Goal: Task Accomplishment & Management: Complete application form

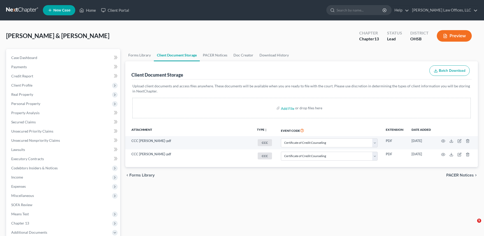
select select "7"
click at [92, 11] on link "Home" at bounding box center [88, 10] width 22 height 9
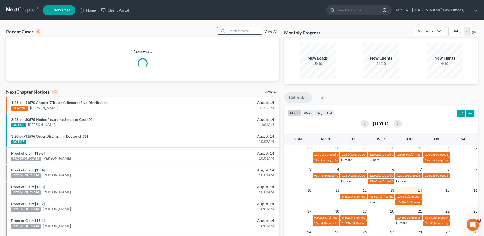
click at [246, 30] on input "search" at bounding box center [244, 30] width 36 height 7
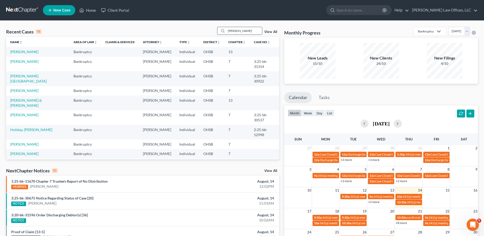
type input "[PERSON_NAME]"
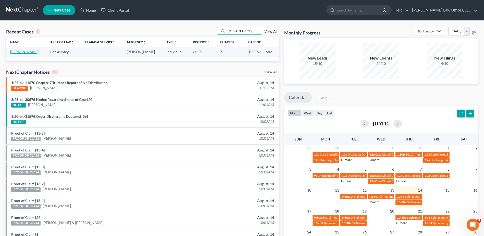
click at [26, 52] on link "[PERSON_NAME]" at bounding box center [24, 51] width 28 height 4
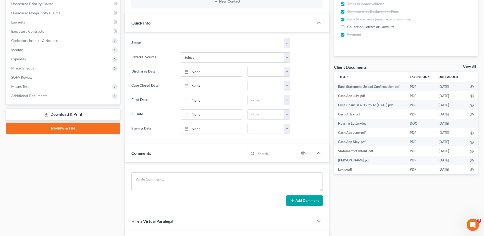
scroll to position [128, 0]
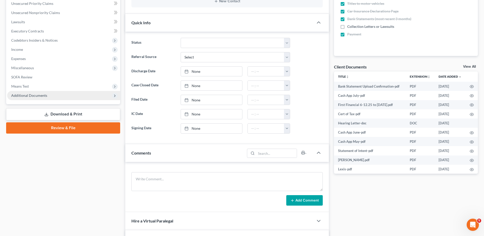
click at [33, 96] on span "Additional Documents" at bounding box center [29, 95] width 36 height 4
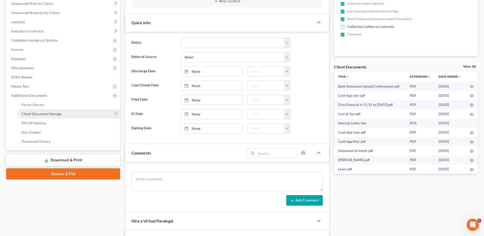
click at [52, 114] on span "Client Document Storage" at bounding box center [41, 113] width 40 height 4
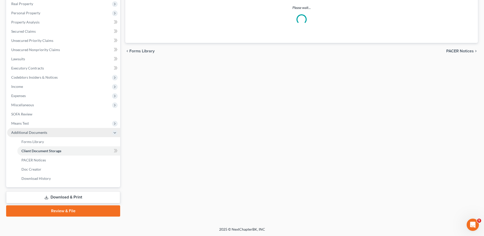
scroll to position [65, 0]
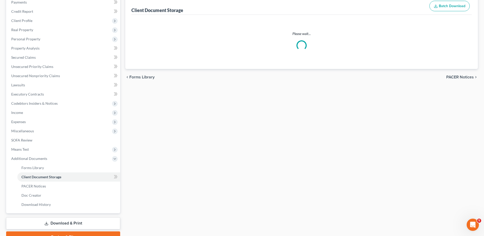
select select "7"
select select "52"
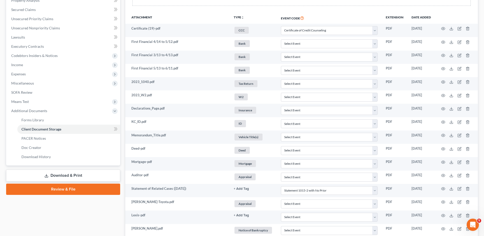
scroll to position [128, 0]
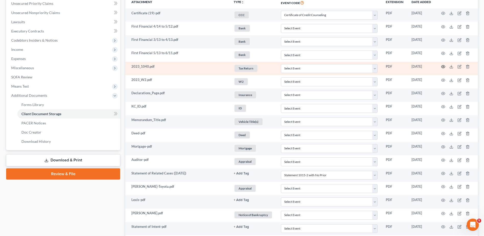
click at [442, 66] on icon "button" at bounding box center [443, 67] width 4 height 4
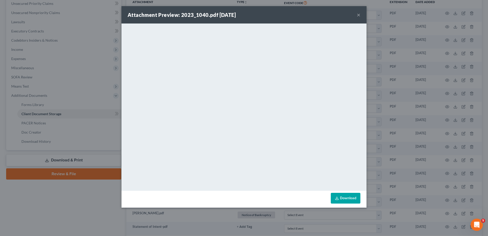
click at [358, 15] on button "×" at bounding box center [359, 15] width 4 height 6
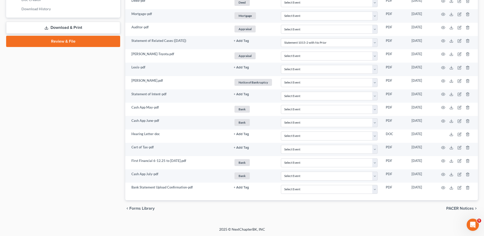
scroll to position [0, 0]
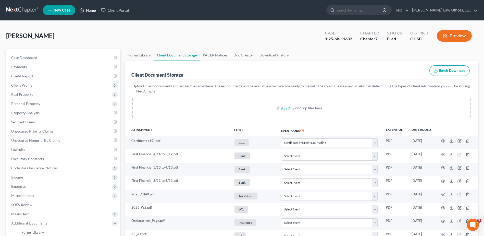
click at [91, 11] on link "Home" at bounding box center [88, 10] width 22 height 9
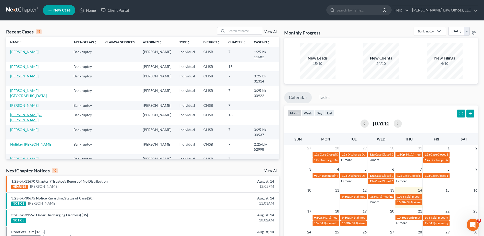
click at [37, 112] on link "[PERSON_NAME] & [PERSON_NAME]" at bounding box center [26, 116] width 32 height 9
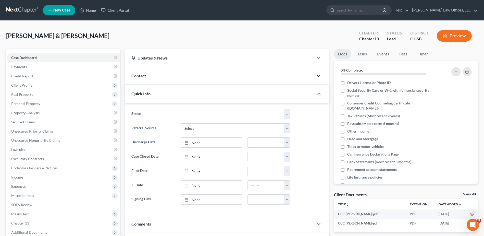
click at [319, 75] on icon "button" at bounding box center [318, 76] width 6 height 6
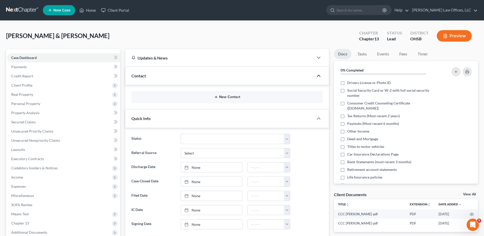
click at [226, 96] on button "New Contact" at bounding box center [226, 97] width 183 height 4
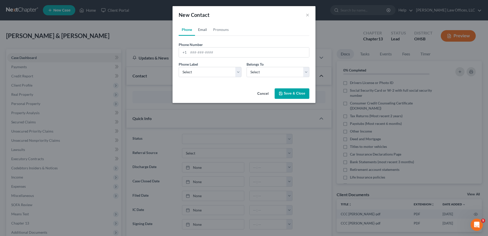
click at [205, 30] on link "Email" at bounding box center [202, 29] width 15 height 12
paste input "[EMAIL_ADDRESS][DOMAIN_NAME]"
type input "[EMAIL_ADDRESS][DOMAIN_NAME]"
click at [197, 73] on select "Select Home Work Other" at bounding box center [210, 72] width 63 height 10
select select "0"
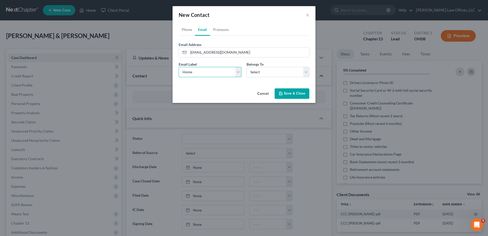
click at [179, 67] on select "Select Home Work Other" at bounding box center [210, 72] width 63 height 10
click at [255, 73] on select "Select Client Spouse Other" at bounding box center [277, 72] width 63 height 10
select select "0"
click at [246, 67] on select "Select Client Spouse Other" at bounding box center [277, 72] width 63 height 10
click at [285, 92] on button "Save & Close" at bounding box center [291, 93] width 35 height 11
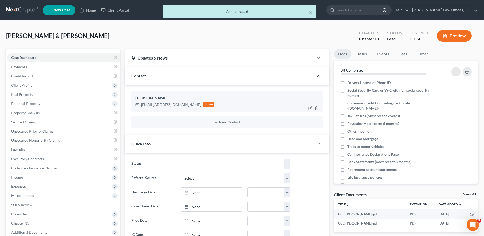
click at [309, 108] on icon "button" at bounding box center [310, 108] width 4 height 4
select select "0"
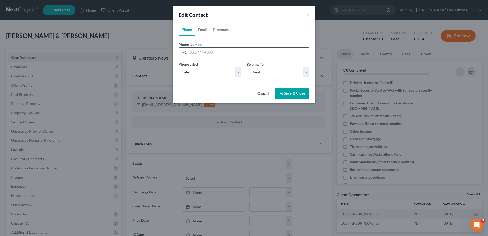
click at [192, 51] on input "tel" at bounding box center [248, 52] width 121 height 10
type input "[PHONE_NUMBER]"
click at [204, 74] on select "Select Mobile Home Work Other" at bounding box center [210, 72] width 63 height 10
select select "0"
click at [179, 67] on select "Select Mobile Home Work Other" at bounding box center [210, 72] width 63 height 10
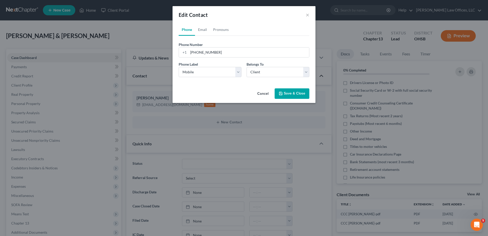
click at [284, 92] on button "Save & Close" at bounding box center [291, 93] width 35 height 11
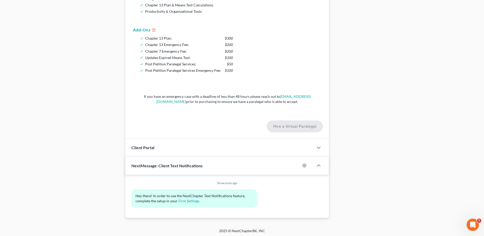
scroll to position [403, 0]
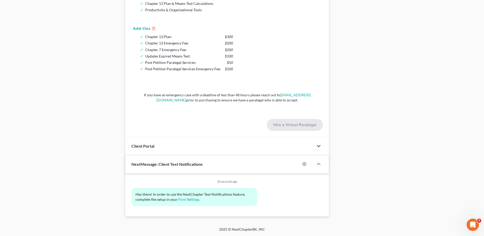
click at [319, 145] on icon "button" at bounding box center [318, 146] width 6 height 6
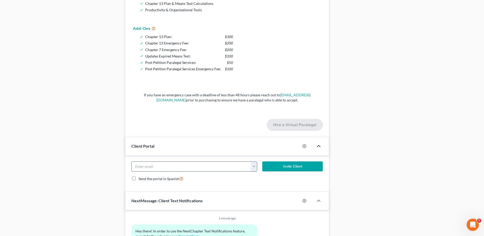
paste input "1) [PERSON_NAME]'s paystubs from [DATE] to the most recent2) The car insurance …"
type input "1) [PERSON_NAME]'s paystubs from [DATE] to the most recent2) The car insurance …"
drag, startPoint x: 248, startPoint y: 166, endPoint x: 44, endPoint y: 160, distance: 203.9
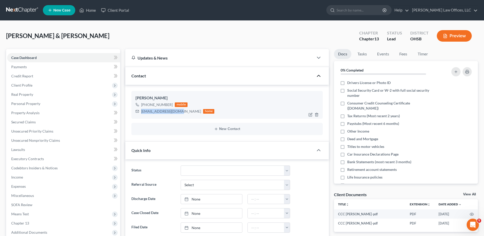
drag, startPoint x: 179, startPoint y: 112, endPoint x: 142, endPoint y: 112, distance: 37.0
click at [142, 112] on div "[EMAIL_ADDRESS][DOMAIN_NAME]" at bounding box center [171, 111] width 60 height 5
copy div "[EMAIL_ADDRESS][DOMAIN_NAME]"
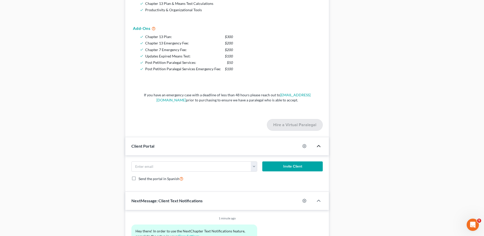
scroll to position [440, 0]
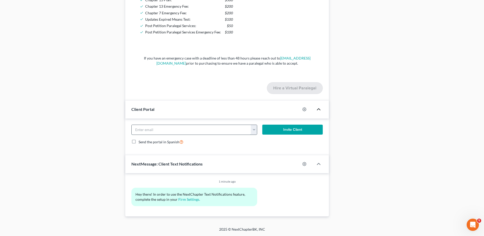
paste input "[EMAIL_ADDRESS][DOMAIN_NAME]"
type input "[EMAIL_ADDRESS][DOMAIN_NAME]"
click at [281, 130] on button "Invite Client" at bounding box center [292, 129] width 60 height 10
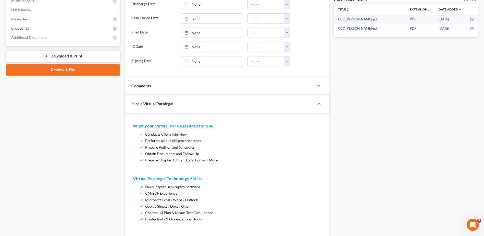
scroll to position [204, 0]
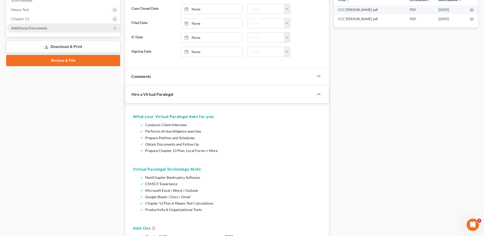
click at [36, 28] on span "Additional Documents" at bounding box center [29, 28] width 36 height 4
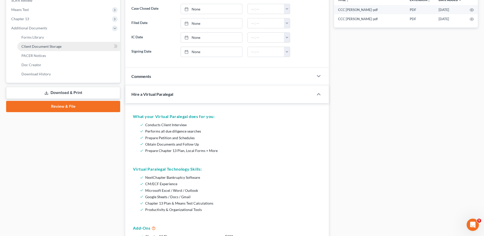
click at [38, 48] on span "Client Document Storage" at bounding box center [41, 46] width 40 height 4
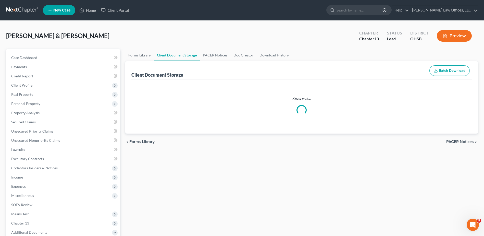
select select "7"
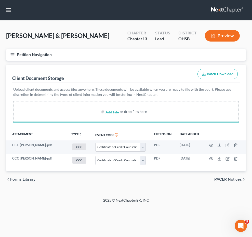
select select "7"
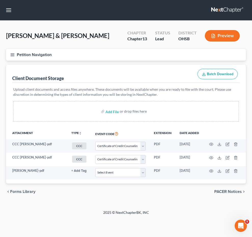
select select "7"
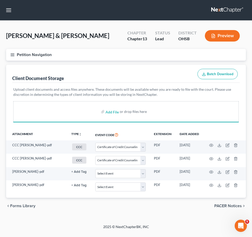
select select "7"
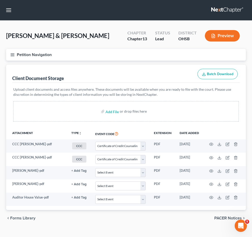
select select "7"
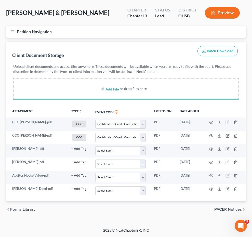
scroll to position [107, 0]
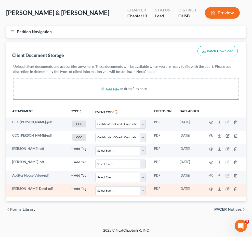
select select "7"
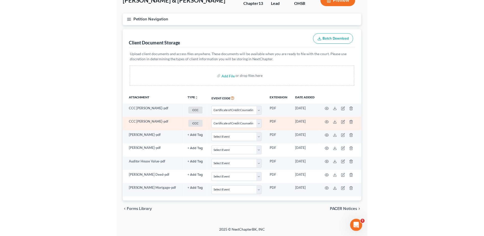
scroll to position [100, 0]
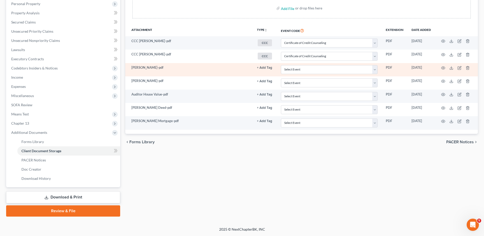
click at [265, 69] on button "+ Add Tag" at bounding box center [264, 67] width 15 height 3
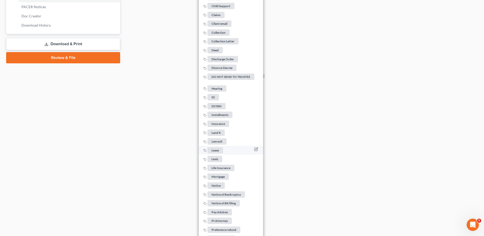
scroll to position [304, 0]
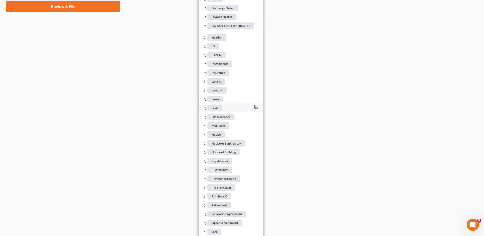
click at [217, 105] on span "Lexis" at bounding box center [214, 108] width 15 height 6
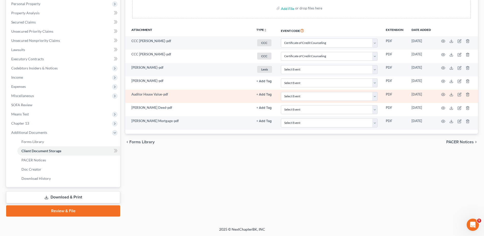
scroll to position [100, 0]
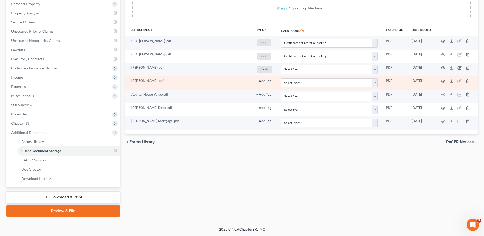
click at [265, 81] on button "+ Add Tag" at bounding box center [263, 81] width 15 height 3
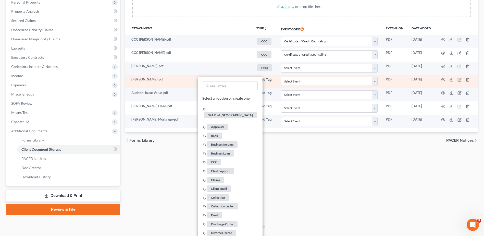
scroll to position [304, 0]
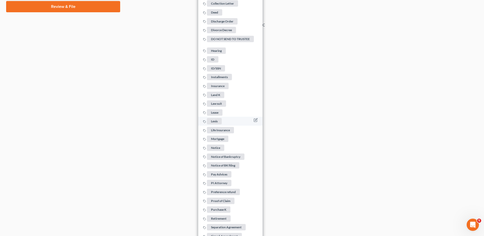
click at [213, 118] on span "Lexis" at bounding box center [214, 121] width 15 height 6
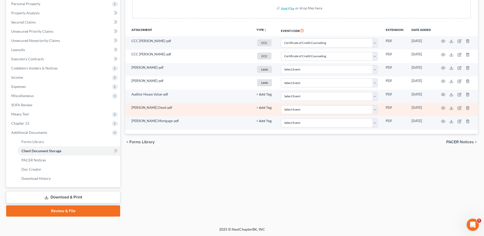
click at [263, 96] on button "+ Add Tag" at bounding box center [263, 94] width 15 height 3
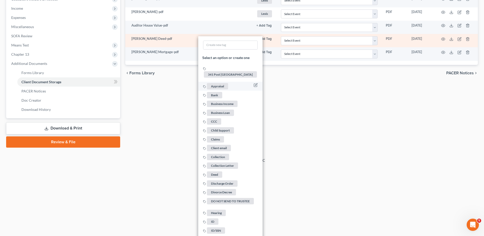
scroll to position [202, 0]
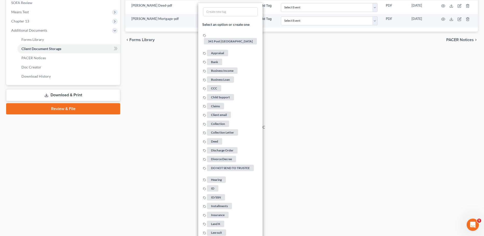
drag, startPoint x: 215, startPoint y: 133, endPoint x: 286, endPoint y: 137, distance: 71.3
click at [215, 138] on span "Deed" at bounding box center [214, 141] width 15 height 6
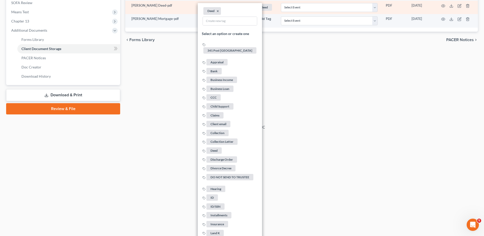
scroll to position [100, 0]
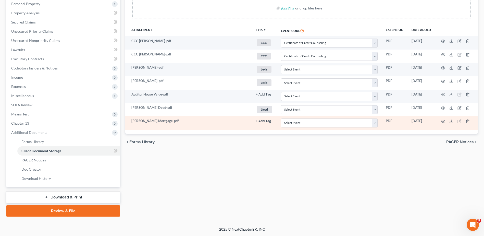
click at [261, 96] on button "+ Add Tag" at bounding box center [263, 94] width 15 height 3
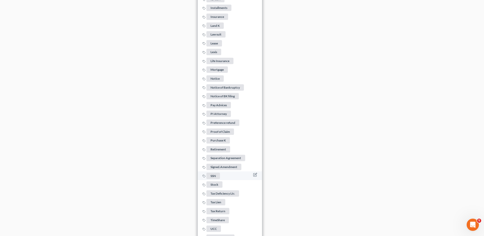
scroll to position [401, 0]
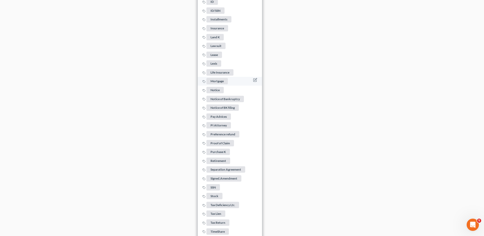
click at [216, 79] on span "Mortgage" at bounding box center [216, 81] width 21 height 6
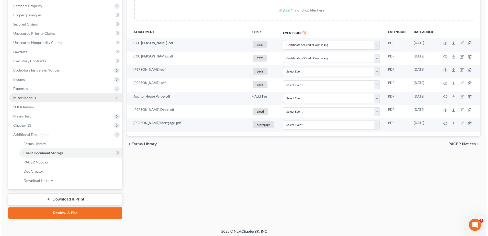
scroll to position [0, 0]
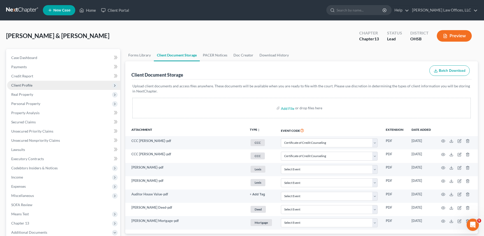
click at [27, 85] on span "Client Profile" at bounding box center [21, 85] width 21 height 4
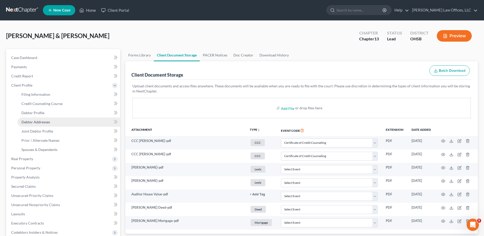
click at [33, 121] on span "Debtor Addresses" at bounding box center [35, 122] width 29 height 4
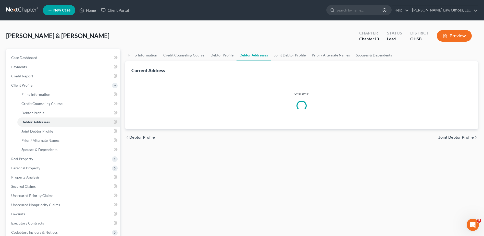
select select "0"
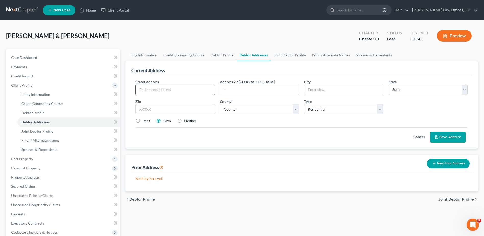
click at [160, 87] on input "text" at bounding box center [175, 90] width 79 height 10
type input "[STREET_ADDRESS]"
type input "45424"
type input "[GEOGRAPHIC_DATA]"
select select "36"
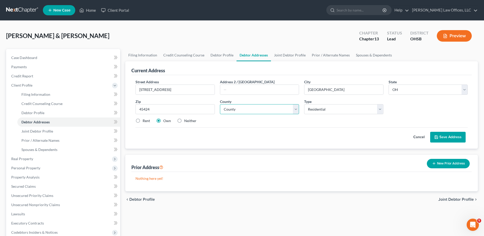
click at [234, 112] on select "County [GEOGRAPHIC_DATA] [GEOGRAPHIC_DATA] [GEOGRAPHIC_DATA] [GEOGRAPHIC_DATA] …" at bounding box center [259, 109] width 79 height 10
select select "56"
click at [234, 112] on select "County [GEOGRAPHIC_DATA] [GEOGRAPHIC_DATA] [GEOGRAPHIC_DATA] [GEOGRAPHIC_DATA] …" at bounding box center [259, 109] width 79 height 10
click at [453, 137] on button "Save Address" at bounding box center [447, 137] width 35 height 11
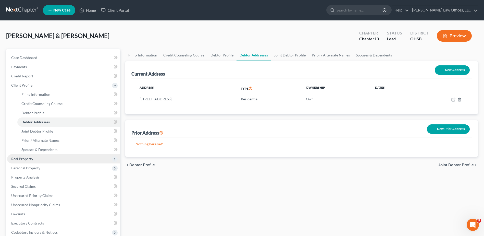
click at [30, 158] on span "Real Property" at bounding box center [22, 158] width 22 height 4
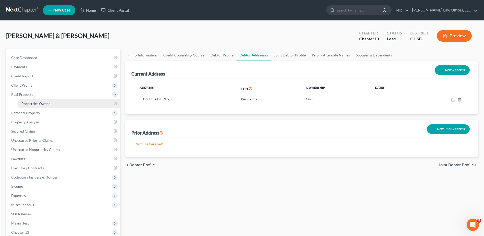
click at [36, 102] on span "Properties Owned" at bounding box center [35, 103] width 29 height 4
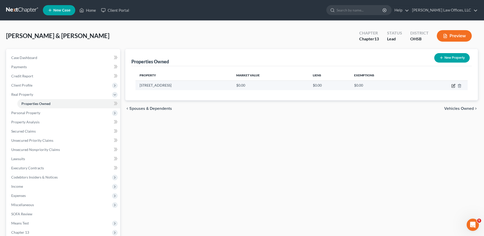
click at [454, 86] on icon "button" at bounding box center [453, 86] width 4 height 4
select select "36"
select select "56"
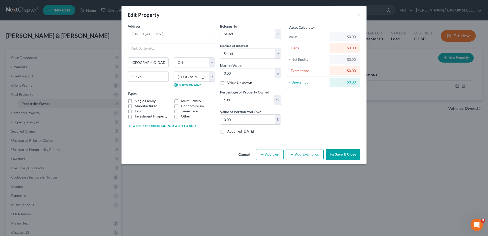
click at [135, 100] on label "Single Family" at bounding box center [145, 100] width 21 height 5
click at [137, 100] on input "Single Family" at bounding box center [138, 99] width 3 height 3
checkbox input "true"
click at [144, 124] on button "Other information you wish to add" at bounding box center [162, 126] width 68 height 4
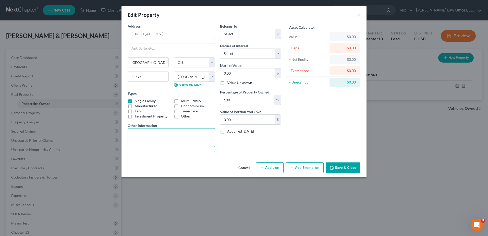
click at [141, 132] on textarea at bounding box center [171, 137] width 87 height 19
paste textarea "P70 01417 0039"
type textarea "Parcel ID# P70 01417 0039 Debtors' Residence"
click at [229, 36] on select "Select Debtor 1 Only Debtor 2 Only Debtor 1 And Debtor 2 Only At Least One Of T…" at bounding box center [250, 34] width 61 height 10
select select "0"
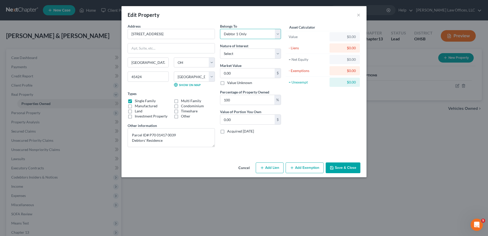
click at [220, 29] on select "Select Debtor 1 Only Debtor 2 Only Debtor 1 And Debtor 2 Only At Least One Of T…" at bounding box center [250, 34] width 61 height 10
click at [231, 55] on select "Select Fee Simple Joint Tenant Life Estate Equitable Interest Future Interest T…" at bounding box center [250, 53] width 61 height 10
select select "0"
click at [220, 48] on select "Select Fee Simple Joint Tenant Life Estate Equitable Interest Future Interest T…" at bounding box center [250, 53] width 61 height 10
click at [241, 75] on input "0.00" at bounding box center [247, 73] width 54 height 10
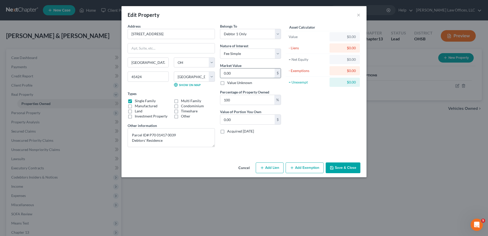
type input "1"
type input "1.00"
type input "13"
type input "13.00"
type input "134"
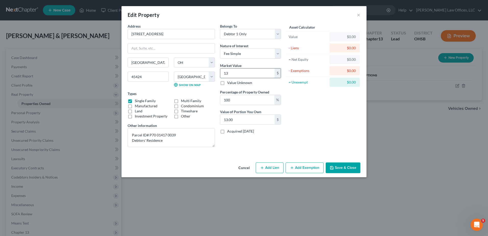
type input "134.00"
type input "1343"
type input "1,343.00"
type input "1,3433"
type input "13,433.00"
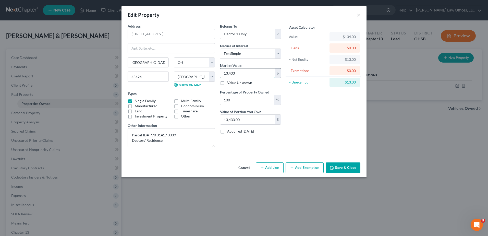
type input "13,4330"
type input "134,330.00"
type input "134,330"
click at [295, 168] on button "Add Exemption" at bounding box center [304, 167] width 38 height 11
select select "2"
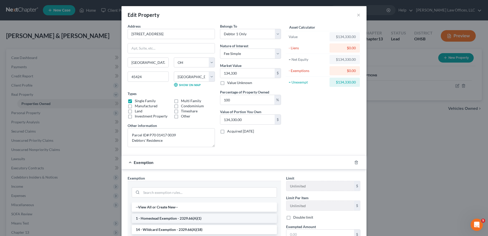
click at [145, 217] on li "1 - Homestead Exemption - 2329.66(A)(1)" at bounding box center [204, 217] width 145 height 9
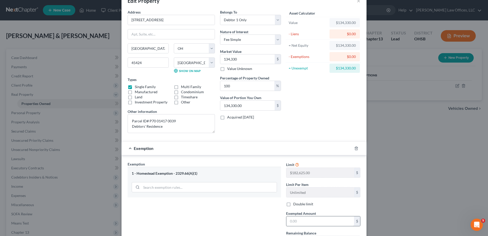
scroll to position [26, 0]
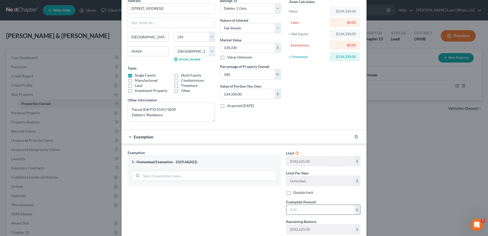
click at [295, 212] on input "text" at bounding box center [320, 210] width 68 height 10
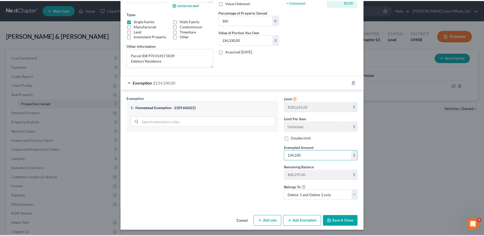
scroll to position [80, 0]
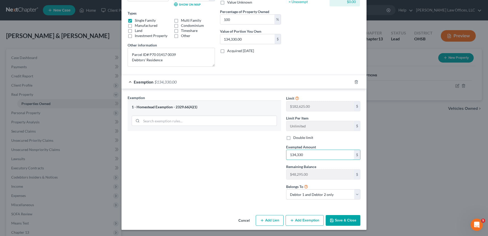
type input "134,330"
click at [346, 221] on button "Save & Close" at bounding box center [342, 220] width 35 height 11
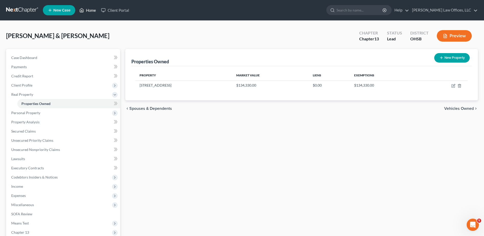
click at [89, 11] on link "Home" at bounding box center [88, 10] width 22 height 9
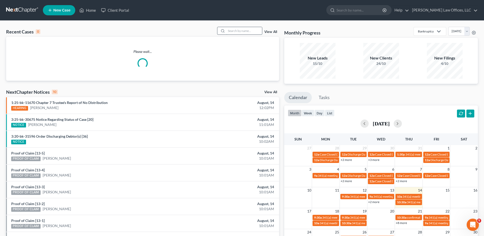
click at [247, 32] on input "search" at bounding box center [244, 30] width 36 height 7
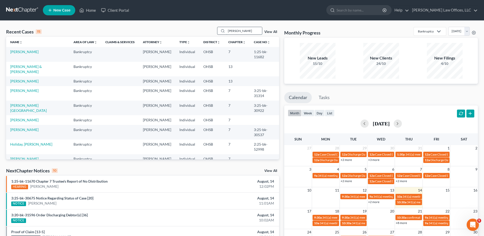
type input "[PERSON_NAME]"
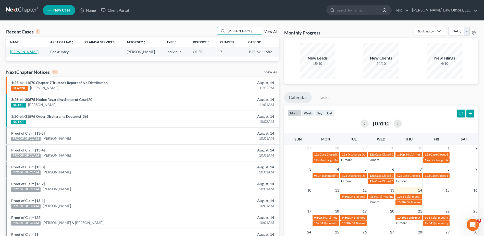
click at [23, 52] on link "[PERSON_NAME]" at bounding box center [24, 51] width 28 height 4
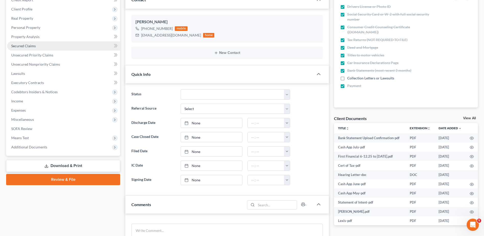
scroll to position [102, 0]
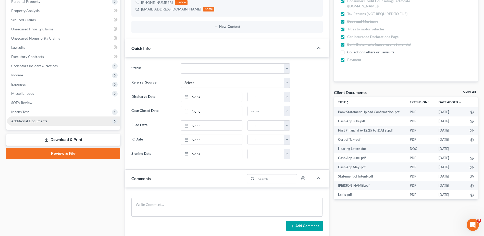
click at [25, 122] on span "Additional Documents" at bounding box center [29, 121] width 36 height 4
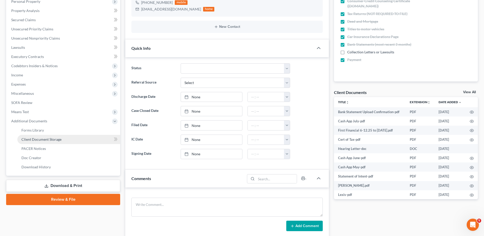
click at [34, 142] on link "Client Document Storage" at bounding box center [68, 139] width 103 height 9
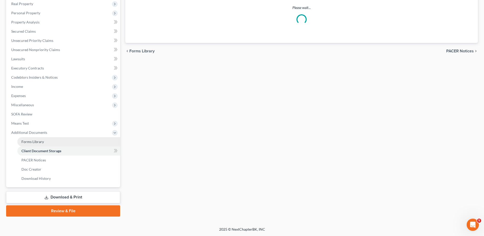
scroll to position [65, 0]
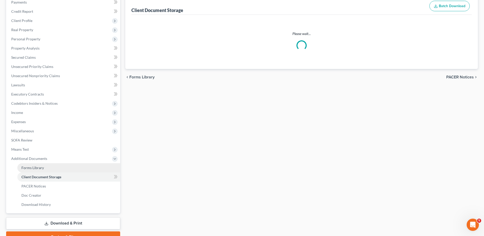
select select "7"
select select "52"
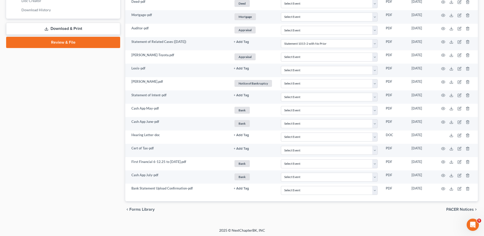
scroll to position [260, 0]
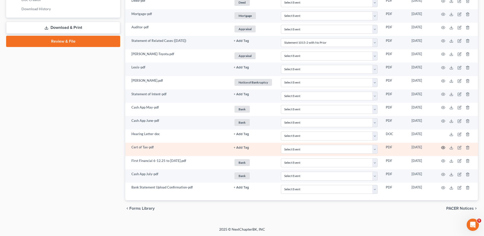
click at [442, 147] on icon "button" at bounding box center [443, 147] width 4 height 4
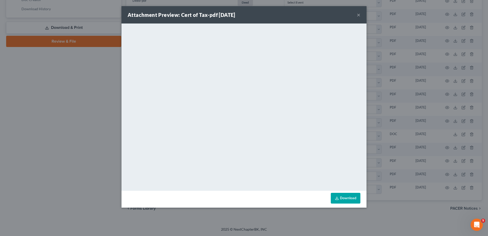
click at [358, 16] on button "×" at bounding box center [359, 15] width 4 height 6
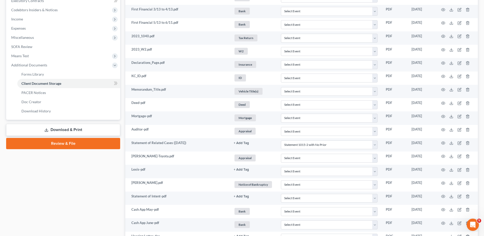
scroll to position [132, 0]
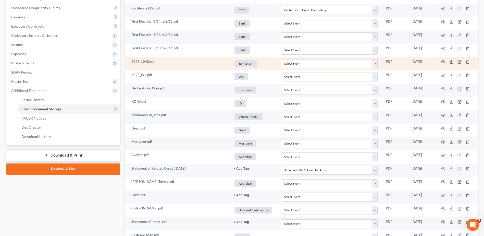
click at [450, 62] on icon at bounding box center [451, 62] width 4 height 4
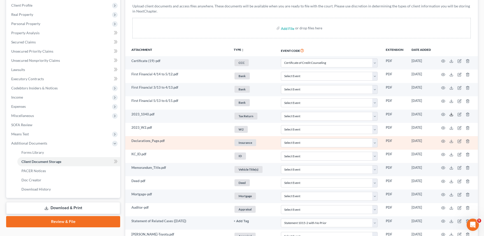
scroll to position [0, 0]
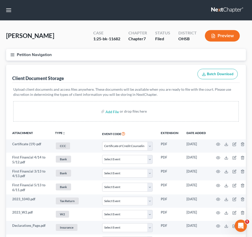
select select "7"
select select "52"
select select "7"
select select "52"
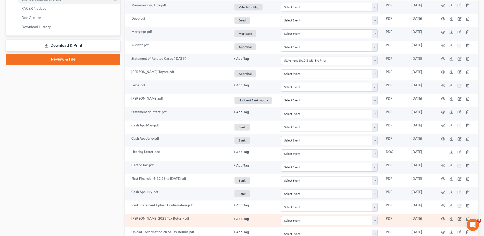
scroll to position [286, 0]
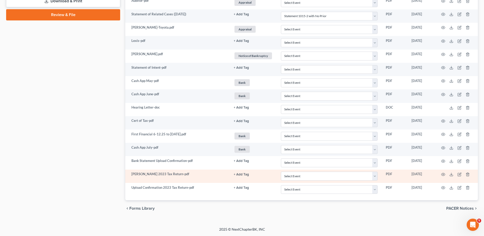
click at [242, 16] on button "+ Add Tag" at bounding box center [241, 14] width 15 height 3
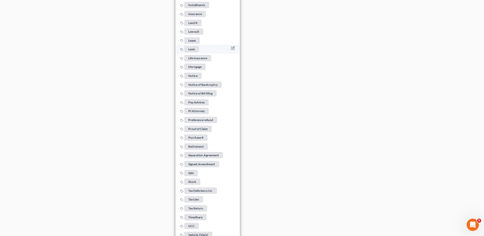
scroll to position [667, 0]
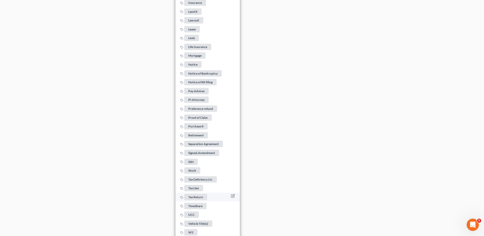
click at [200, 194] on span "Tax Return" at bounding box center [195, 197] width 23 height 6
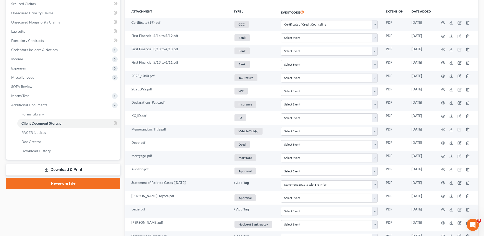
scroll to position [0, 0]
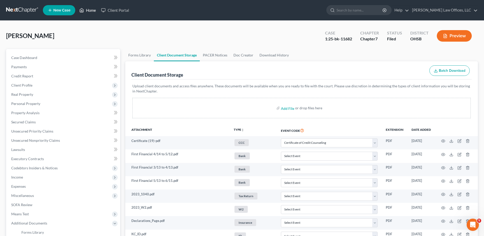
click at [91, 10] on link "Home" at bounding box center [88, 10] width 22 height 9
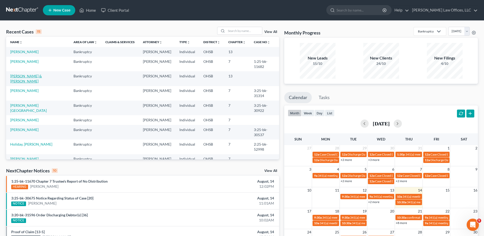
click at [40, 74] on link "[PERSON_NAME] & [PERSON_NAME]" at bounding box center [26, 78] width 32 height 9
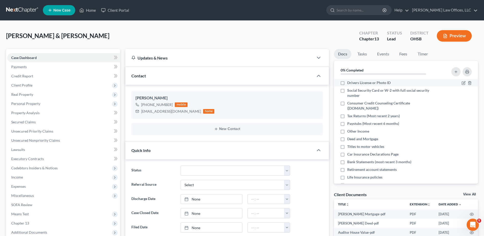
click at [347, 83] on label "Drivers License or Photo ID" at bounding box center [368, 82] width 43 height 5
click at [349, 83] on input "Drivers License or Photo ID" at bounding box center [350, 81] width 3 height 3
checkbox input "true"
click at [347, 91] on label "Social Security Card or W-2 with full social security number" at bounding box center [392, 93] width 90 height 10
click at [349, 91] on input "Social Security Card or W-2 with full social security number" at bounding box center [350, 89] width 3 height 3
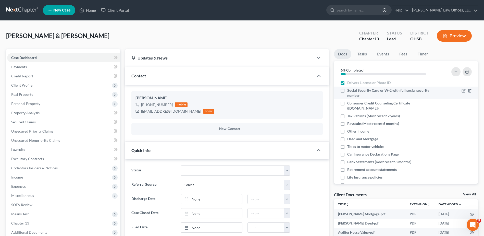
checkbox input "true"
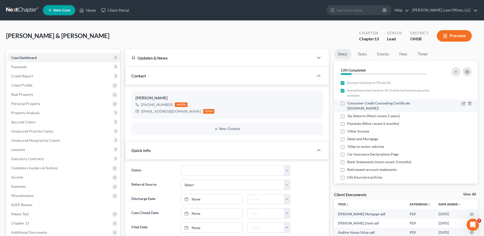
click at [347, 103] on label "Consumer Credit Counseling Certificate ([DOMAIN_NAME])" at bounding box center [392, 105] width 90 height 10
click at [349, 103] on input "Consumer Credit Counseling Certificate ([DOMAIN_NAME])" at bounding box center [350, 101] width 3 height 3
checkbox input "true"
click at [347, 115] on label "Tax Returns (Most recent 2 years)" at bounding box center [373, 115] width 53 height 5
click at [349, 115] on input "Tax Returns (Most recent 2 years)" at bounding box center [350, 114] width 3 height 3
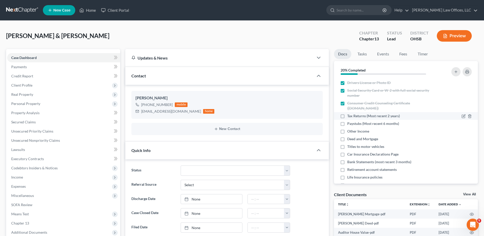
checkbox input "true"
click at [463, 123] on icon "button" at bounding box center [464, 123] width 2 height 2
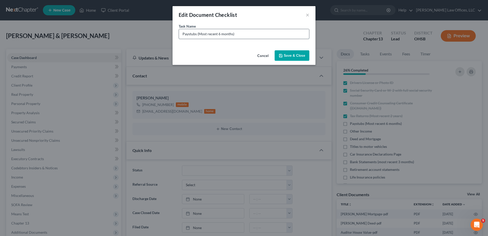
drag, startPoint x: 232, startPoint y: 34, endPoint x: 199, endPoint y: 35, distance: 33.2
click at [199, 35] on input "Paystubs (Most recent 6 months)" at bounding box center [244, 34] width 130 height 10
type input "Paystubs (Need [PERSON_NAME]'s paystubs from 7/26 to current)"
drag, startPoint x: 288, startPoint y: 53, endPoint x: 288, endPoint y: 50, distance: 2.9
click at [288, 52] on button "Save & Close" at bounding box center [291, 55] width 35 height 11
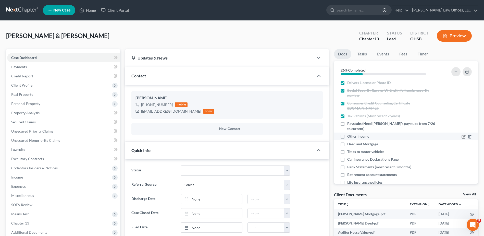
click at [461, 134] on icon "button" at bounding box center [463, 136] width 4 height 4
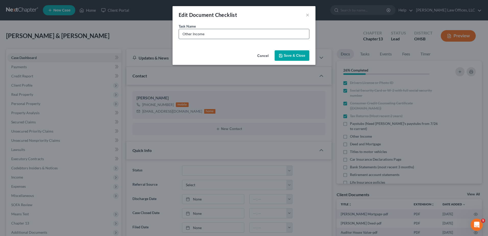
click at [216, 34] on input "Other Income" at bounding box center [244, 34] width 130 height 10
type input "Other Income-Social Security, Food Stamps, Child Support"
click at [296, 53] on button "Save & Close" at bounding box center [291, 55] width 35 height 11
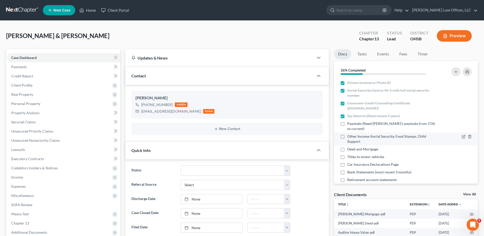
click at [347, 134] on label "Other Income-Social Security, Food Stamps, Child Support" at bounding box center [392, 139] width 90 height 10
click at [349, 134] on input "Other Income-Social Security, Food Stamps, Child Support" at bounding box center [350, 135] width 3 height 3
checkbox input "true"
click at [347, 146] on label "Deed and Mortgage" at bounding box center [362, 148] width 31 height 5
click at [349, 146] on input "Deed and Mortgage" at bounding box center [350, 147] width 3 height 3
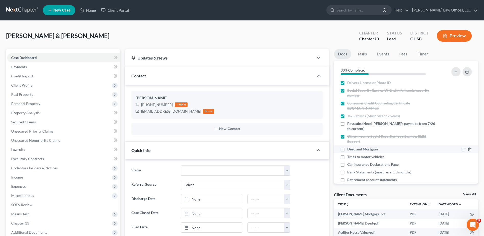
checkbox input "true"
click at [347, 154] on label "Titles to motor vehicles" at bounding box center [365, 156] width 37 height 5
click at [349, 154] on input "Titles to motor vehicles" at bounding box center [350, 155] width 3 height 3
checkbox input "true"
click at [461, 170] on icon "button" at bounding box center [463, 172] width 4 height 4
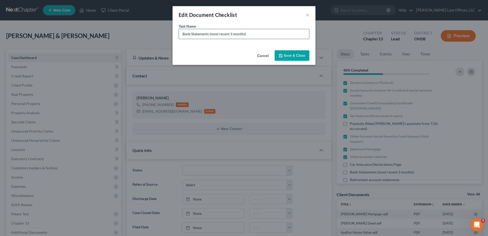
drag, startPoint x: 244, startPoint y: 33, endPoint x: 210, endPoint y: 36, distance: 34.1
click at [210, 36] on input "Bank Statements (most recent 3 months)" at bounding box center [244, 34] width 130 height 10
type input "Bank Statements (Need Key Bank Custodial account and Stock statement)"
click at [295, 55] on button "Save & Close" at bounding box center [291, 55] width 35 height 11
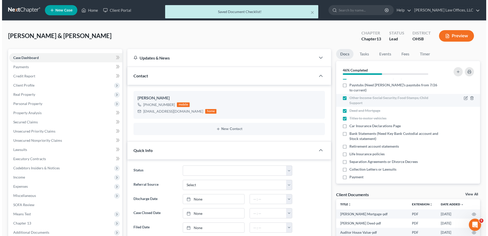
scroll to position [39, 0]
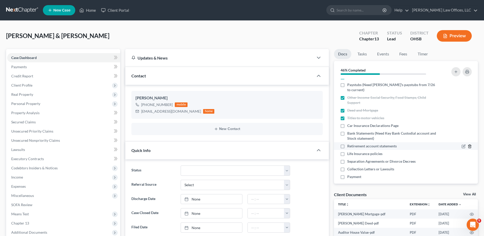
click at [467, 144] on icon "button" at bounding box center [469, 146] width 4 height 4
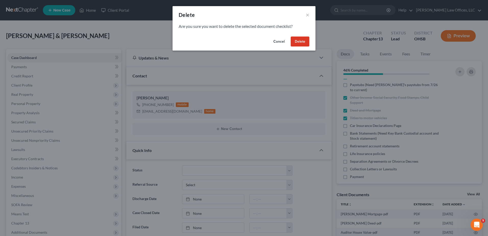
click at [302, 42] on button "Delete" at bounding box center [299, 41] width 19 height 10
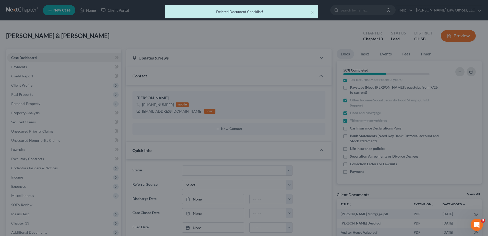
scroll to position [31, 0]
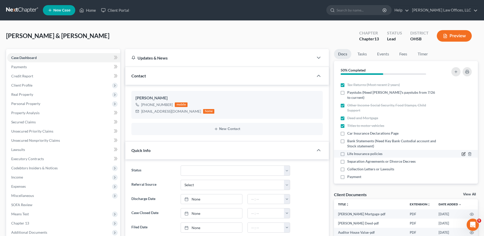
click at [463, 152] on icon "button" at bounding box center [464, 153] width 2 height 2
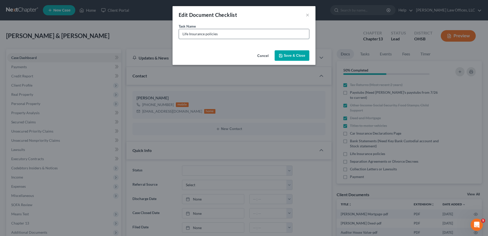
click at [220, 34] on input "Life Insurance policies" at bounding box center [244, 34] width 130 height 10
type input "Life Insurance policies - Need Whole Life for [PERSON_NAME] that shows Cash Val…"
click at [301, 54] on button "Save & Close" at bounding box center [291, 55] width 35 height 11
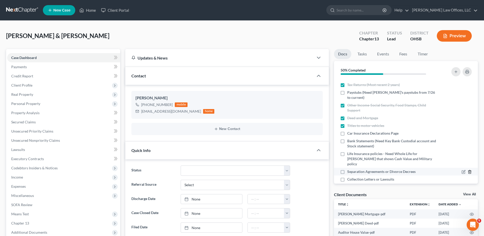
click at [468, 170] on icon "button" at bounding box center [469, 171] width 2 height 3
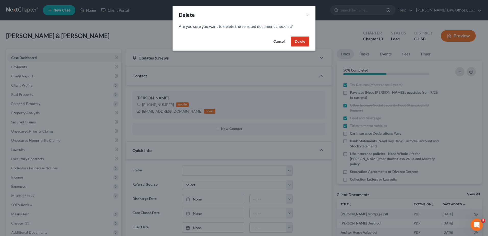
click at [299, 44] on button "Delete" at bounding box center [299, 41] width 19 height 10
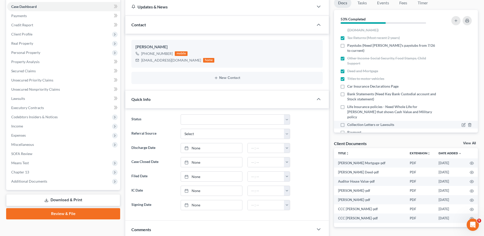
scroll to position [29, 0]
click at [461, 129] on icon "button" at bounding box center [463, 131] width 4 height 4
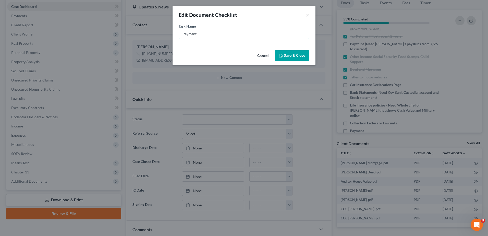
click at [201, 32] on input "Payment" at bounding box center [244, 34] width 130 height 10
type input "Payment (will bring Money Order to signing)"
click at [290, 55] on button "Save & Close" at bounding box center [291, 55] width 35 height 11
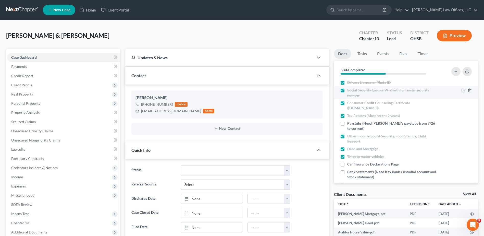
scroll to position [0, 0]
